Goal: Transaction & Acquisition: Purchase product/service

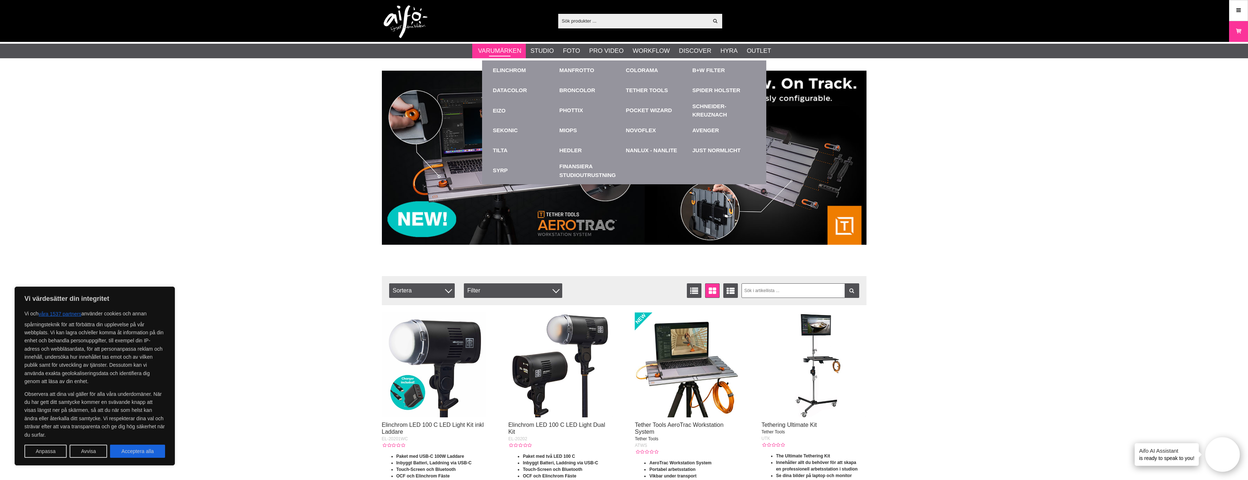
click at [495, 52] on link "Varumärken" at bounding box center [499, 50] width 43 height 9
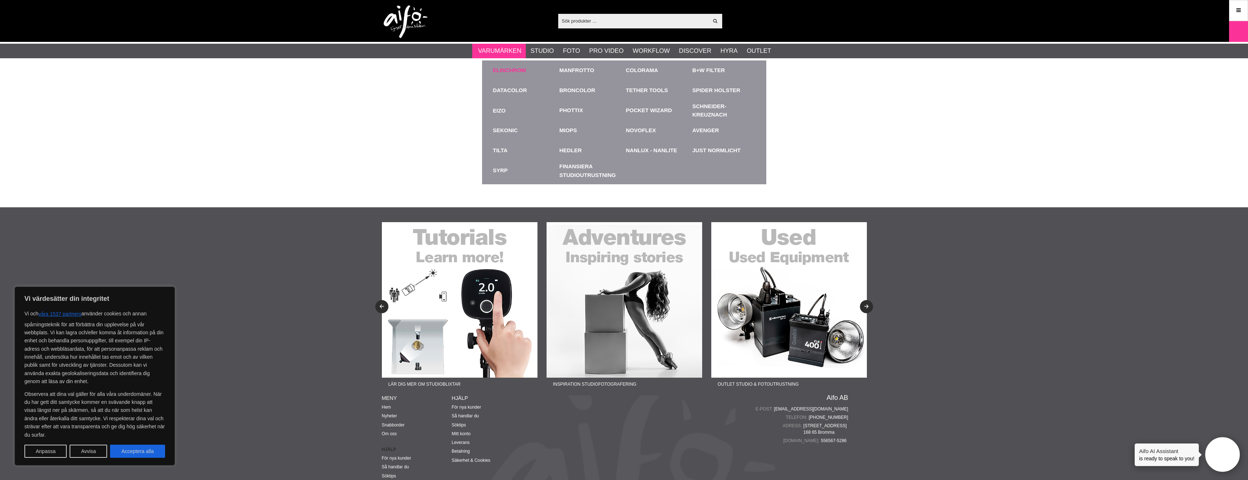
click at [509, 64] on div "Elinchrom" at bounding box center [524, 70] width 63 height 20
click at [517, 72] on link "Elinchrom" at bounding box center [509, 70] width 33 height 8
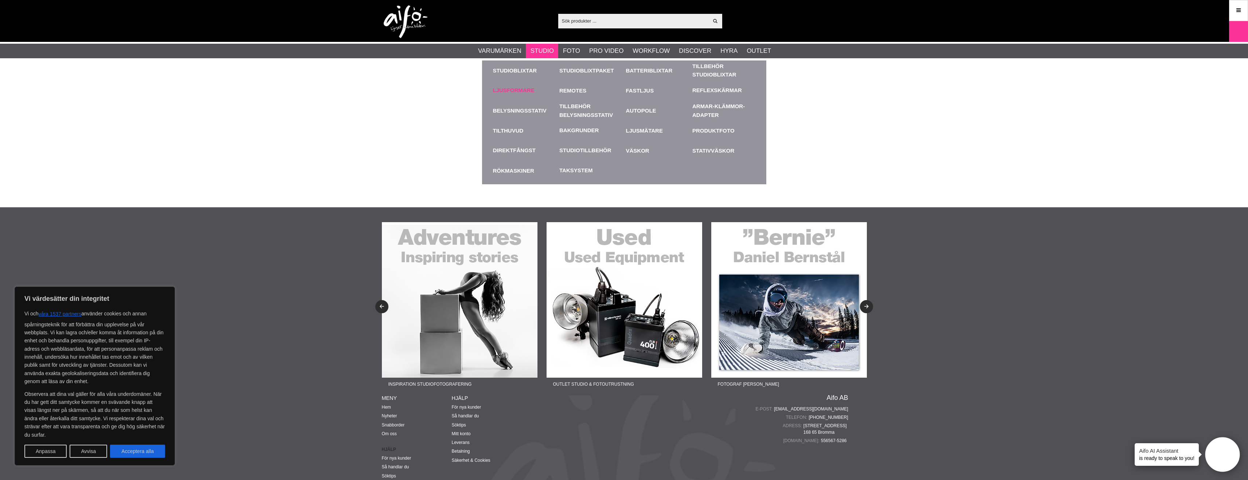
click at [518, 90] on link "Ljusformare" at bounding box center [514, 90] width 42 height 8
click at [522, 69] on link "Studioblixtar" at bounding box center [524, 70] width 63 height 20
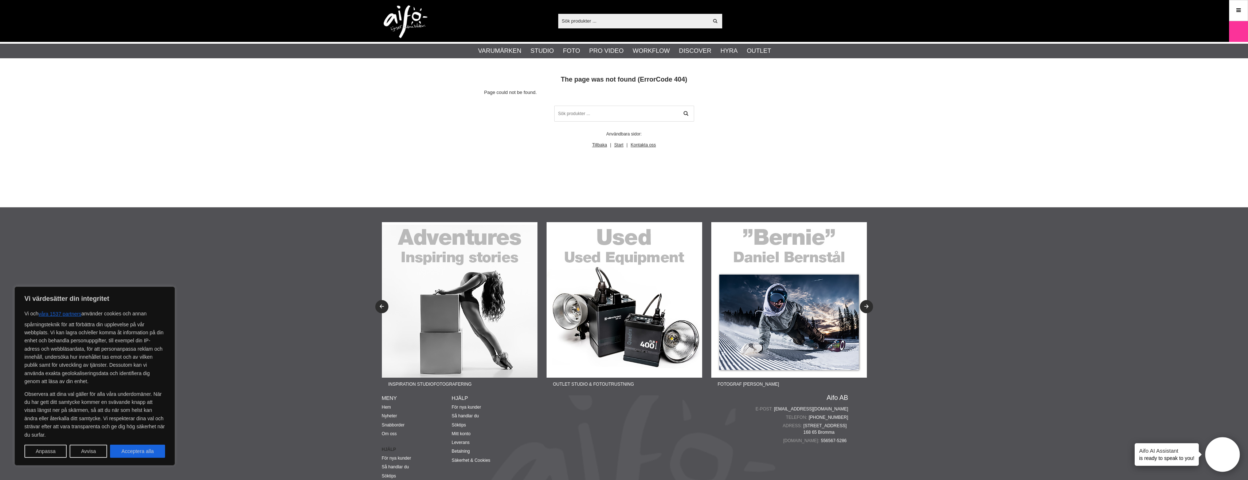
click at [951, 121] on div "404 The page was not found (ErrorCode 404) Page could not be found. Användbara …" at bounding box center [624, 139] width 1248 height 137
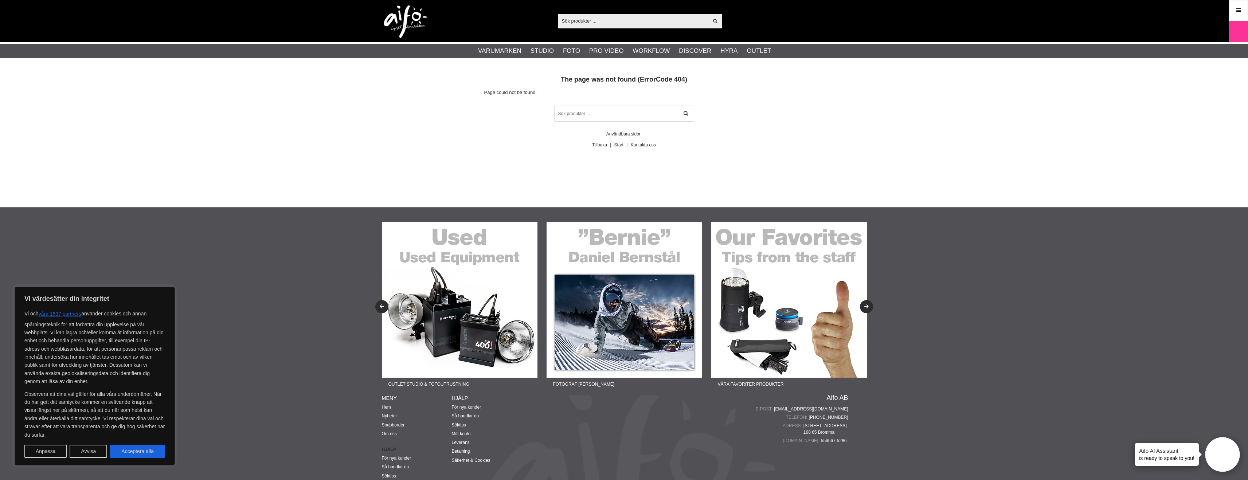
click at [400, 22] on img at bounding box center [406, 21] width 44 height 33
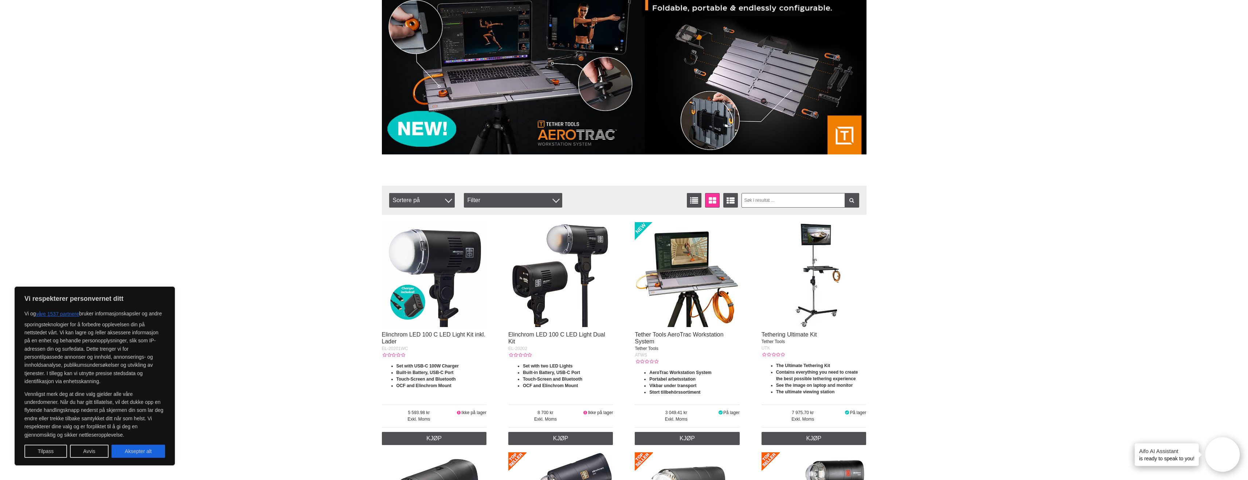
scroll to position [171, 0]
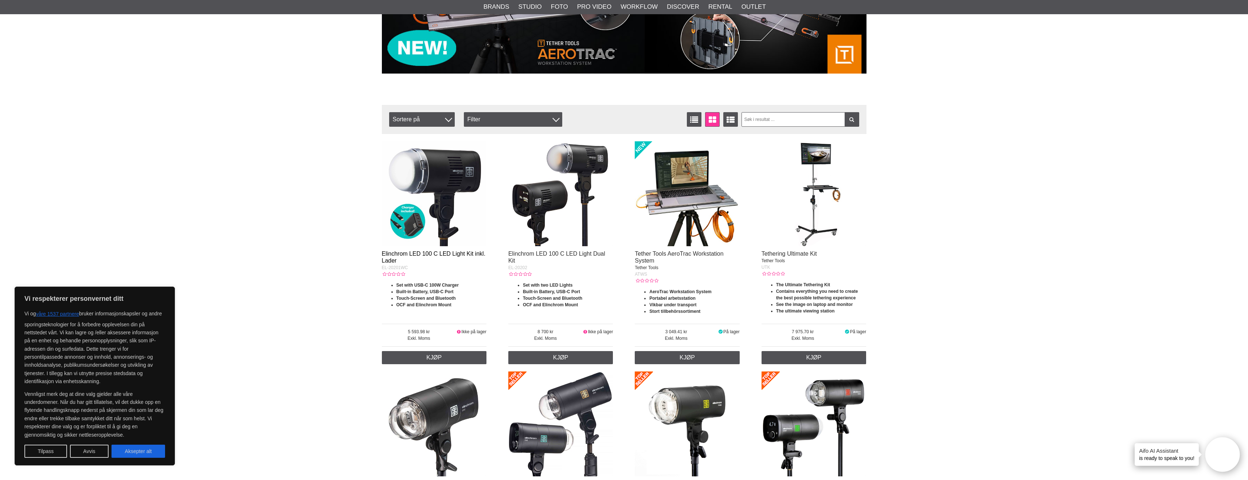
click at [431, 253] on link "Elinchrom LED 100 C LED Light Kit inkl. Lader" at bounding box center [434, 257] width 104 height 13
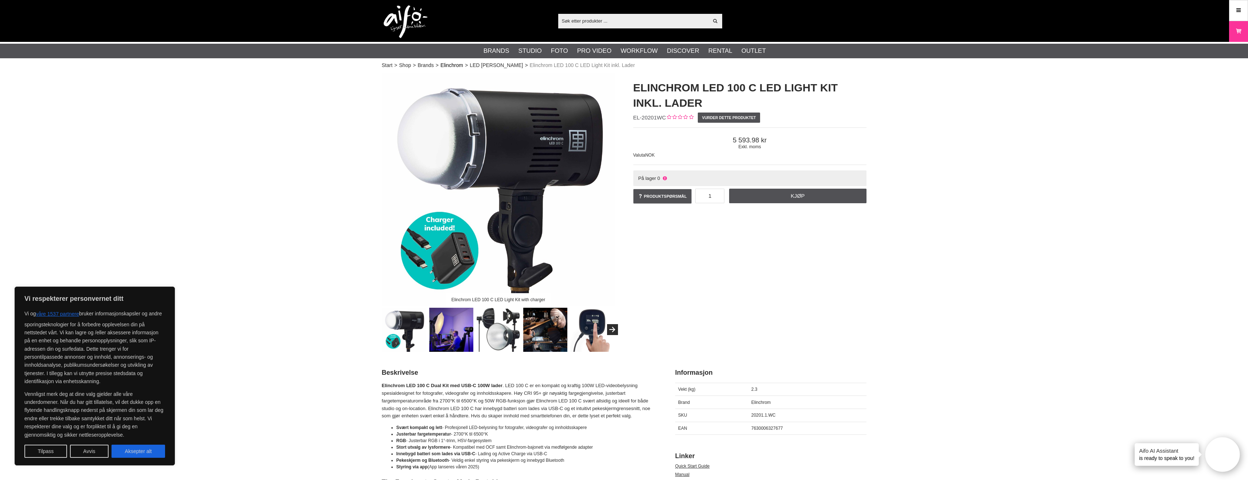
click at [450, 66] on link "Elinchrom" at bounding box center [452, 66] width 23 height 8
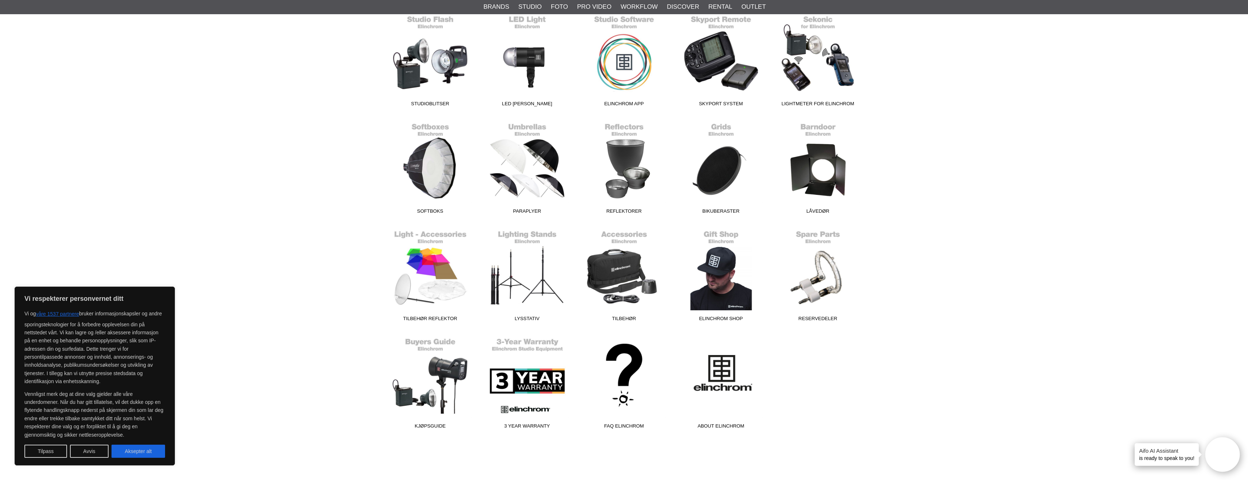
scroll to position [232, 0]
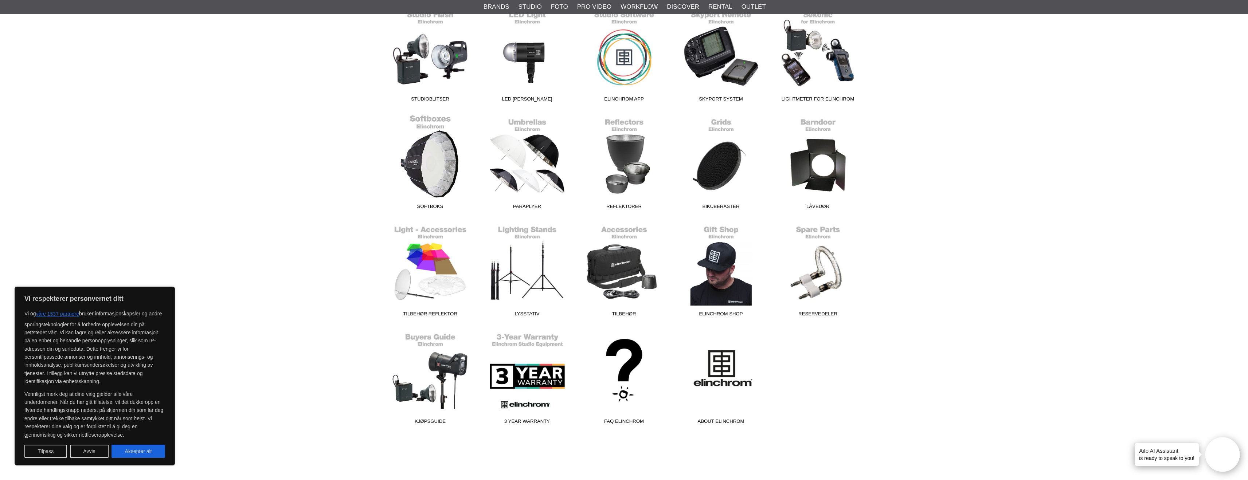
click at [453, 150] on link "Softboks" at bounding box center [430, 163] width 97 height 98
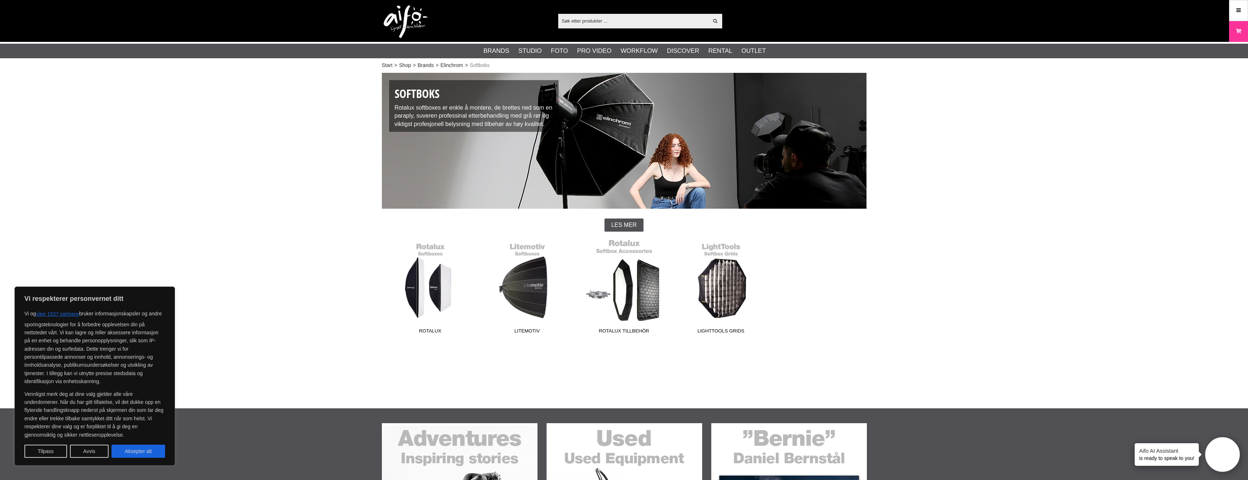
click at [625, 328] on span "Rotalux Tillbehör" at bounding box center [624, 333] width 97 height 10
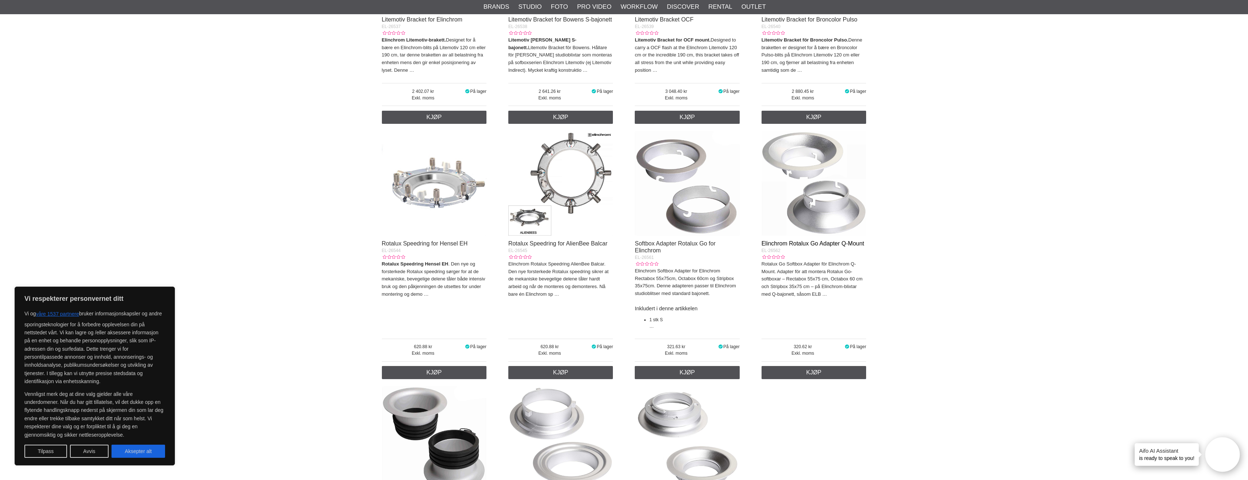
scroll to position [1392, 0]
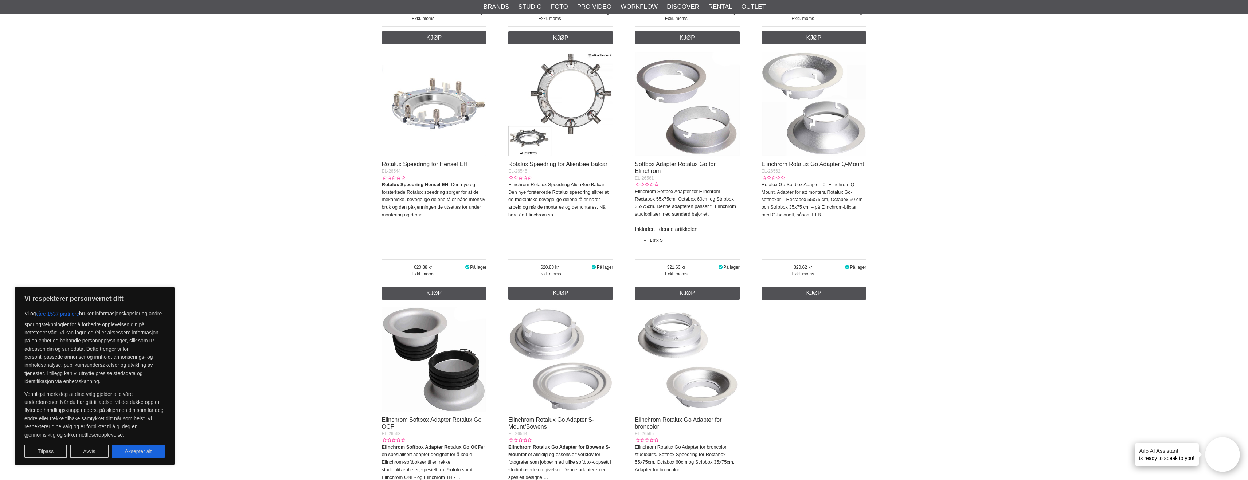
click at [545, 348] on img at bounding box center [560, 359] width 105 height 105
